Goal: Find specific page/section: Find specific page/section

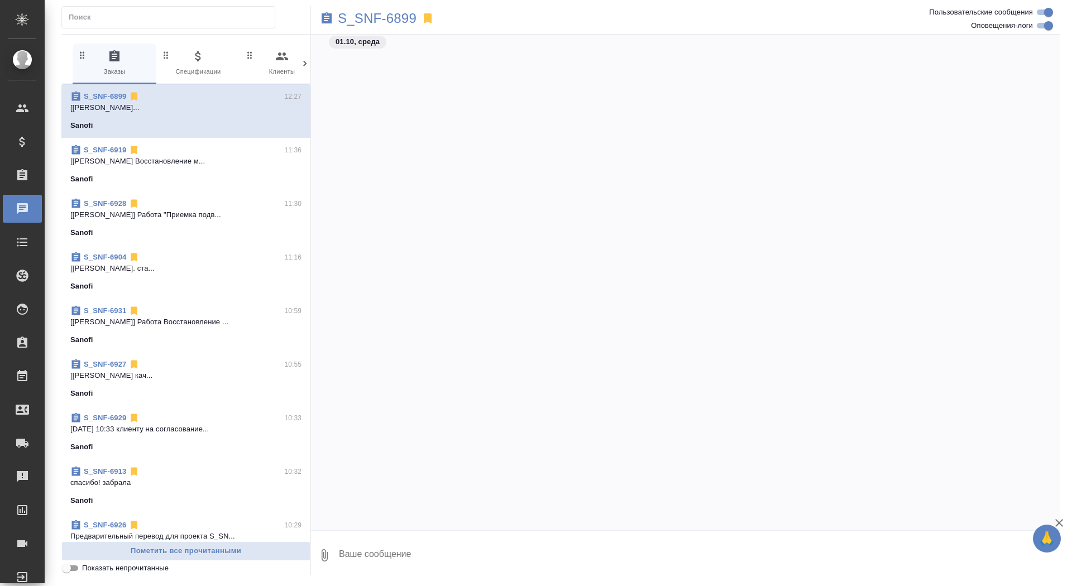
scroll to position [111457, 0]
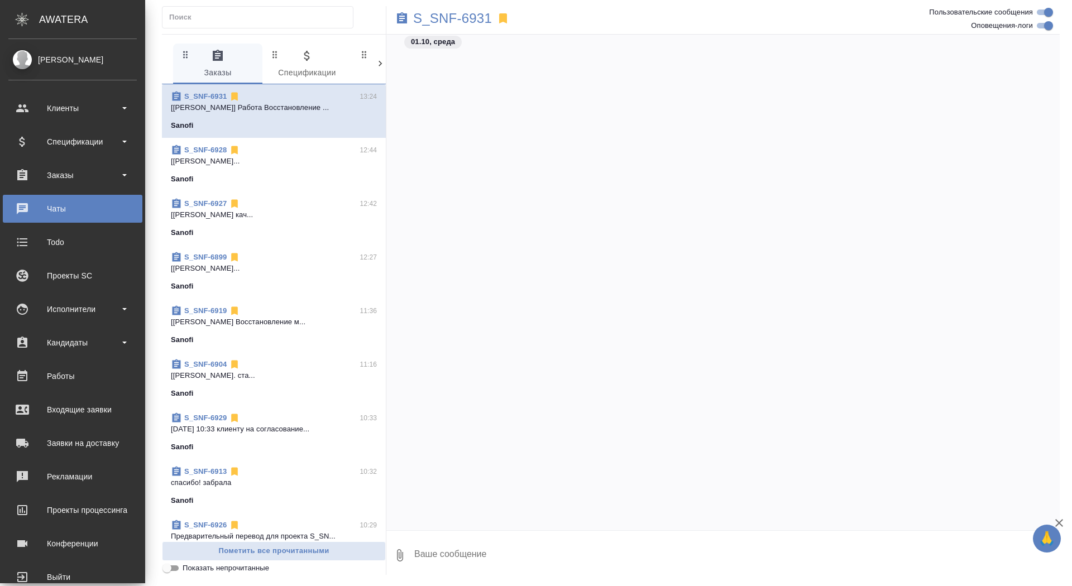
click at [19, 174] on div "Заказы" at bounding box center [72, 175] width 128 height 17
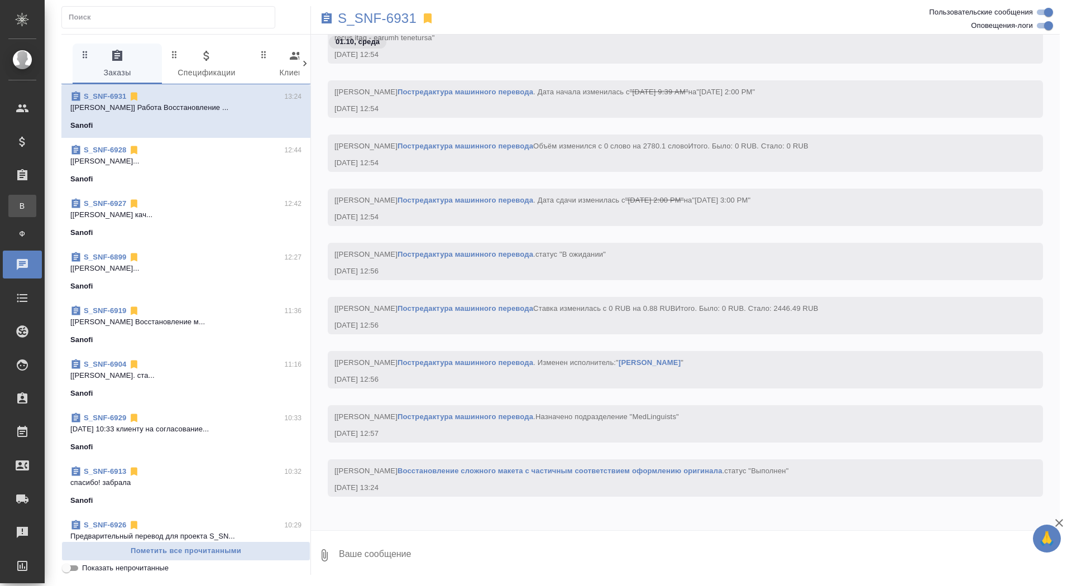
click at [17, 204] on div "Все заказы" at bounding box center [8, 205] width 17 height 11
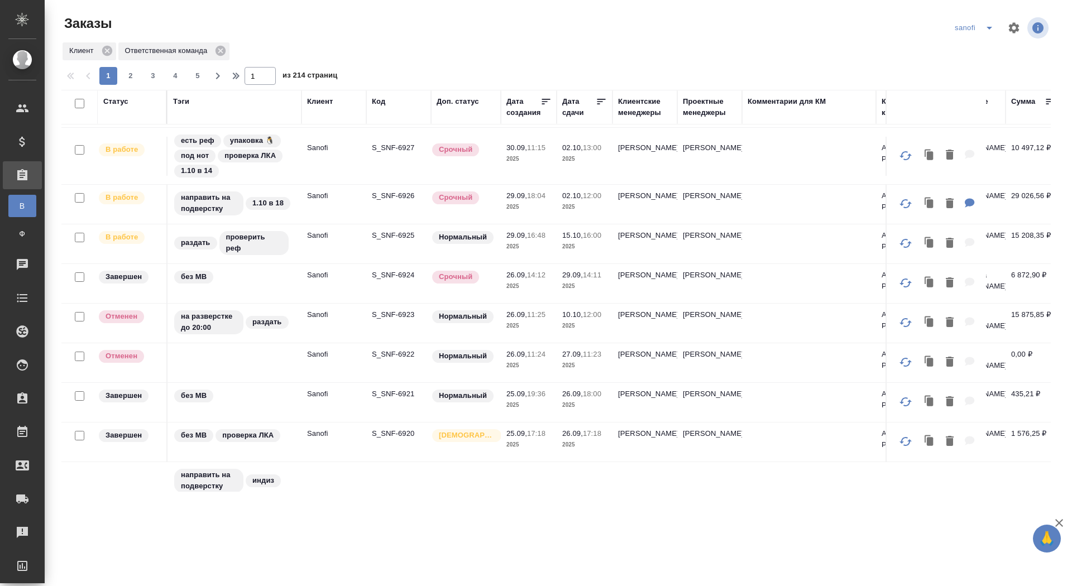
scroll to position [280, 0]
